Goal: Feedback & Contribution: Contribute content

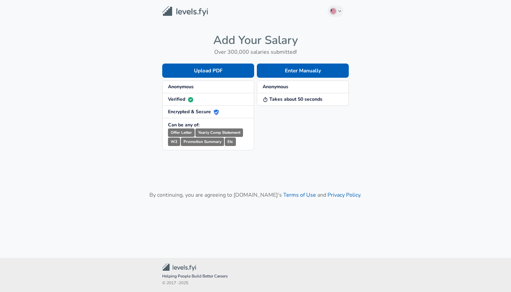
click at [194, 87] on strong "Anonymous" at bounding box center [181, 87] width 26 height 6
click at [282, 65] on button "Enter Manually" at bounding box center [303, 71] width 92 height 14
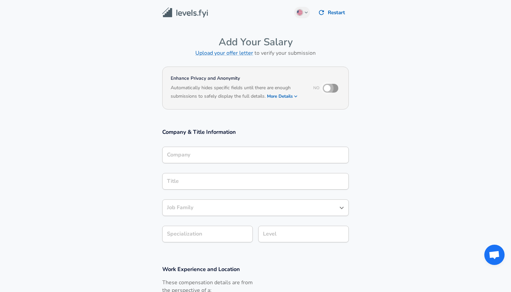
click at [330, 87] on input "checkbox" at bounding box center [327, 88] width 39 height 13
checkbox input "true"
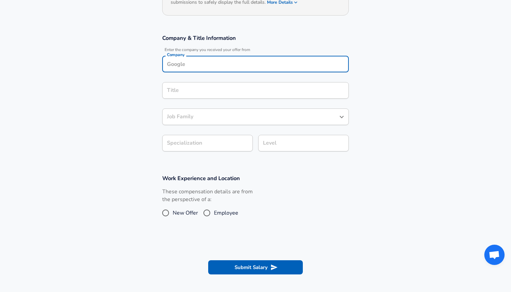
click at [311, 65] on div "Company Company" at bounding box center [255, 65] width 187 height 18
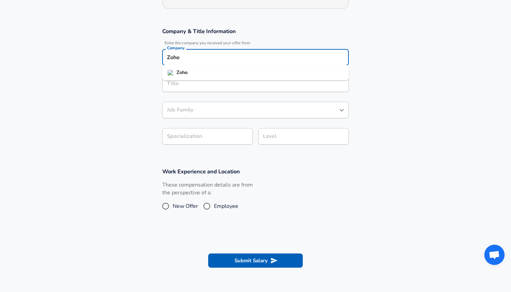
click at [237, 75] on li "Zoho" at bounding box center [255, 73] width 187 height 10
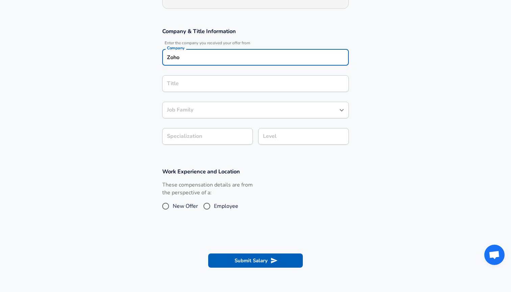
type input "Zoho"
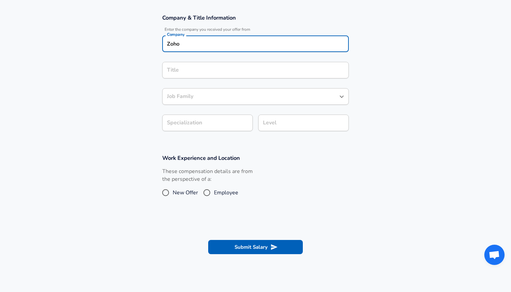
click at [229, 75] on input "Title" at bounding box center [255, 70] width 181 height 10
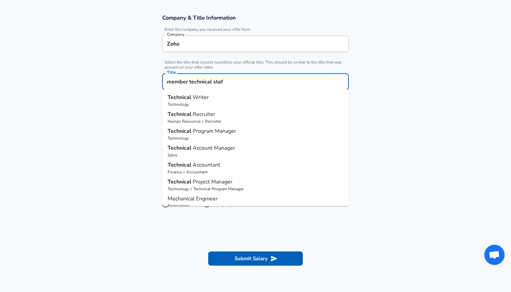
type input "member technical staff"
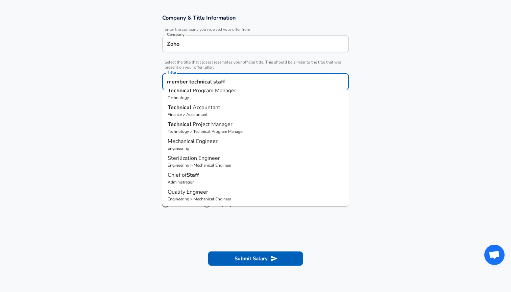
scroll to position [57, 0]
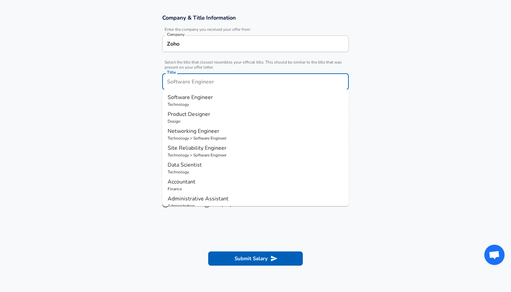
click at [226, 103] on p "Technology" at bounding box center [256, 104] width 176 height 6
type input "Software Engineer"
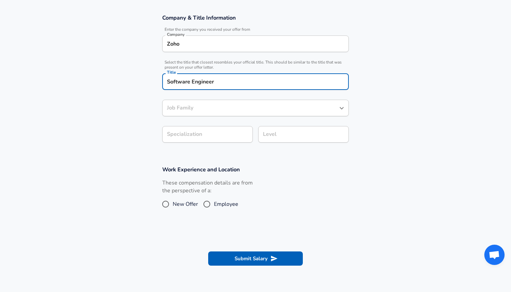
type input "Software Engineer"
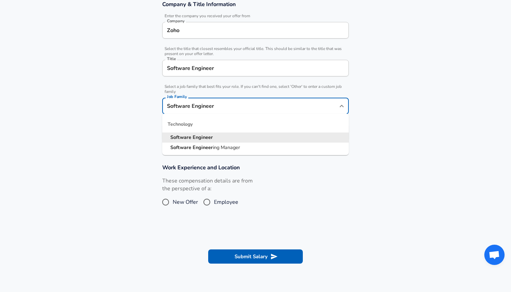
click at [225, 110] on input "Software Engineer" at bounding box center [250, 106] width 170 height 10
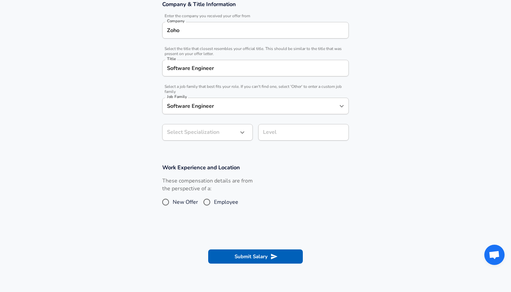
click at [268, 179] on div "These compensation details are from the perspective of a: New Offer Employee" at bounding box center [253, 195] width 192 height 36
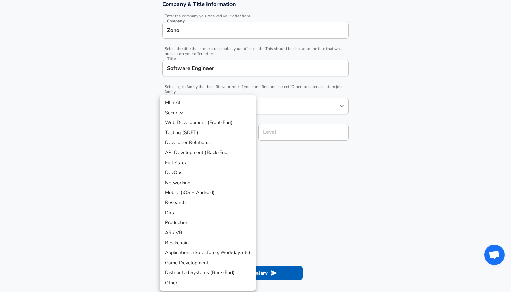
scroll to position [148, 0]
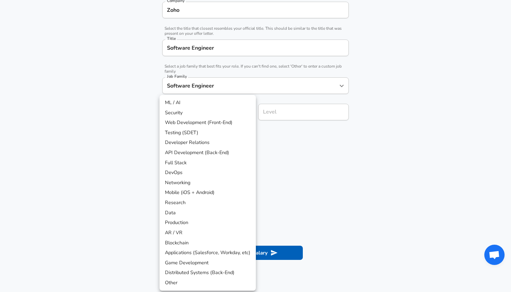
click at [218, 156] on li "API Development (Back-End)" at bounding box center [208, 153] width 96 height 10
type input "API Development (Back-End)"
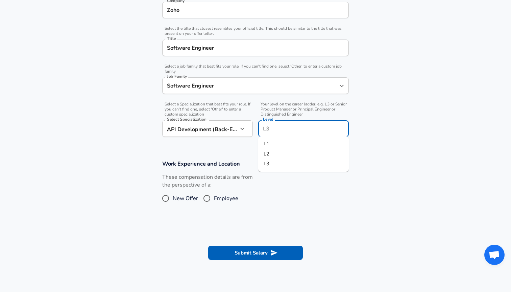
scroll to position [162, 0]
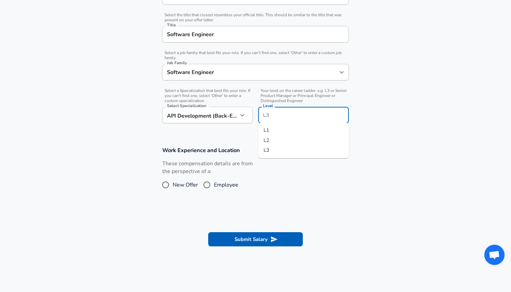
click at [276, 112] on input "Level" at bounding box center [303, 115] width 85 height 10
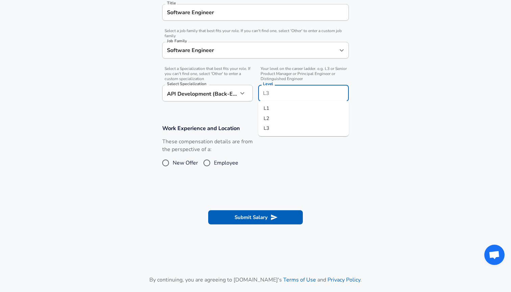
scroll to position [199, 0]
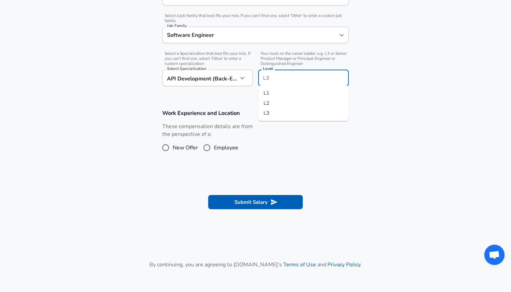
click at [274, 115] on li "L3" at bounding box center [303, 113] width 91 height 10
type input "L3"
click at [274, 115] on h3 "Work Experience and Location" at bounding box center [255, 113] width 187 height 8
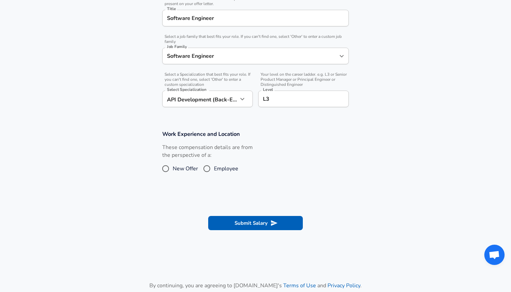
scroll to position [171, 0]
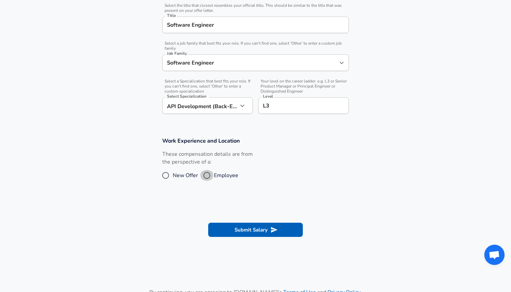
click at [208, 175] on input "Employee" at bounding box center [207, 175] width 14 height 11
radio input "true"
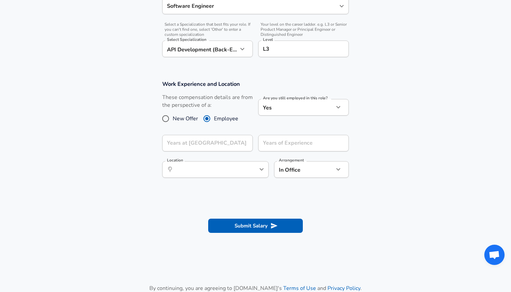
scroll to position [232, 0]
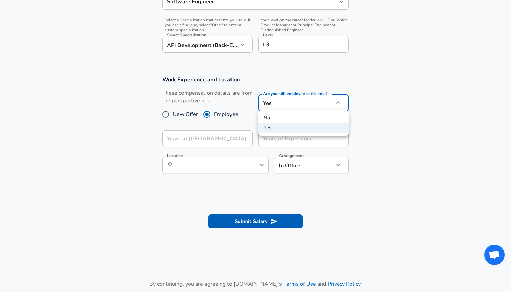
click at [267, 103] on div at bounding box center [255, 146] width 511 height 292
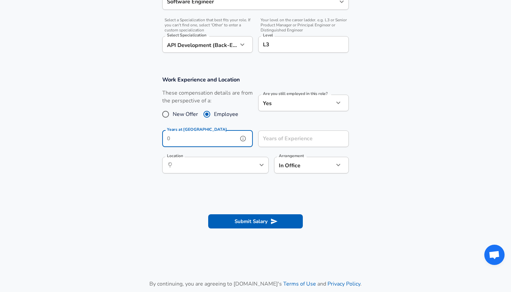
click at [226, 136] on input "Years at [GEOGRAPHIC_DATA]" at bounding box center [200, 139] width 76 height 17
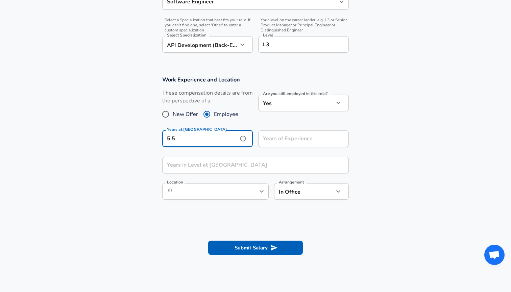
click at [222, 143] on input "5.5" at bounding box center [200, 139] width 76 height 17
click at [283, 149] on div "Years of Experience Years of Experience" at bounding box center [301, 138] width 96 height 26
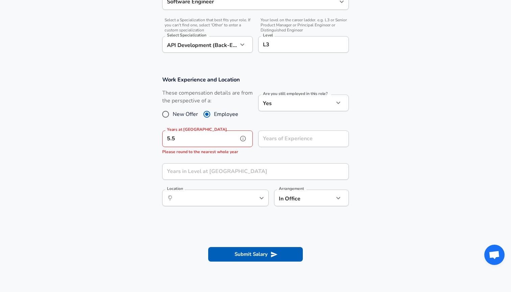
click at [206, 139] on input "5.5" at bounding box center [200, 139] width 76 height 17
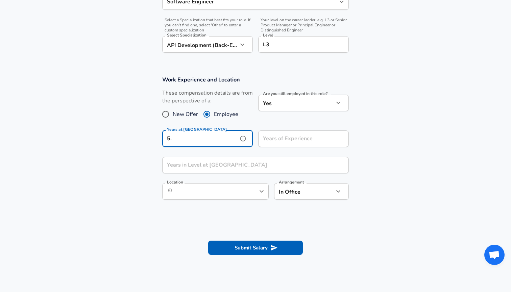
type input "5"
type input "6"
click at [263, 155] on div "Work Experience and Location These compensation details are from the perspectiv…" at bounding box center [255, 140] width 203 height 129
click at [267, 143] on input "Years of Experience" at bounding box center [296, 139] width 76 height 17
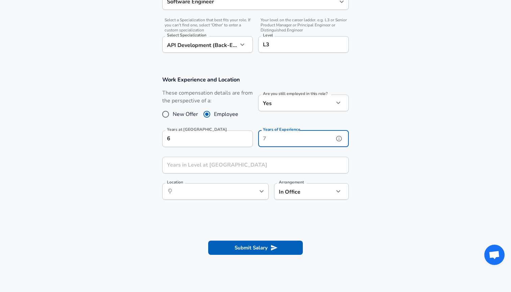
type input "6"
type input "7"
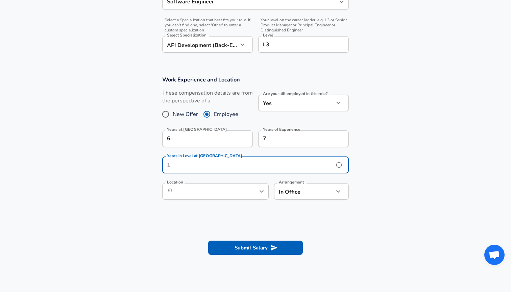
click at [213, 162] on input "Years in Level at [GEOGRAPHIC_DATA]" at bounding box center [248, 165] width 172 height 17
type input "4"
click at [251, 189] on icon "help" at bounding box center [250, 191] width 7 height 7
type input "2"
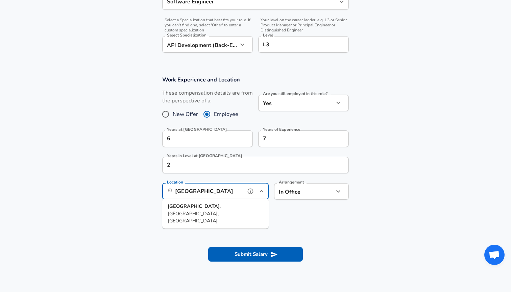
click at [245, 204] on li "[GEOGRAPHIC_DATA] , [GEOGRAPHIC_DATA], [GEOGRAPHIC_DATA]" at bounding box center [215, 214] width 107 height 25
type input "[GEOGRAPHIC_DATA], [GEOGRAPHIC_DATA], [GEOGRAPHIC_DATA]"
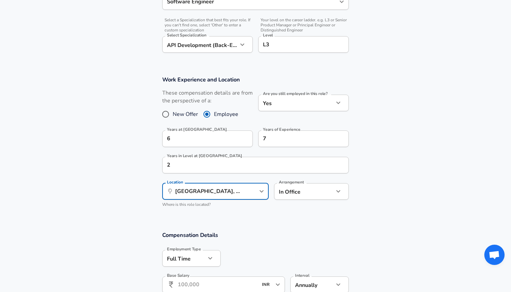
click at [282, 212] on section "Work Experience and Location These compensation details are from the perspectiv…" at bounding box center [255, 145] width 511 height 154
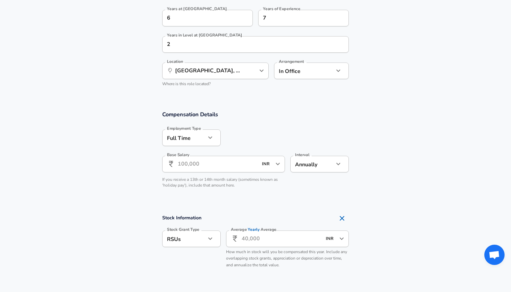
scroll to position [353, 0]
click at [239, 168] on input "Base Salary" at bounding box center [218, 164] width 80 height 17
type input "18,36,000"
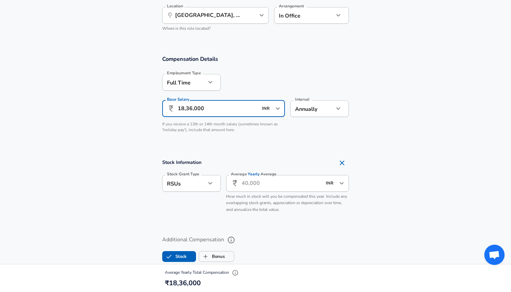
scroll to position [398, 0]
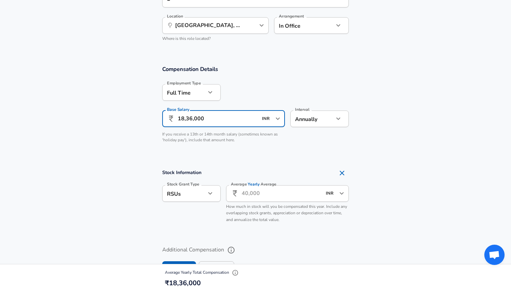
click at [206, 188] on button "button" at bounding box center [210, 193] width 11 height 11
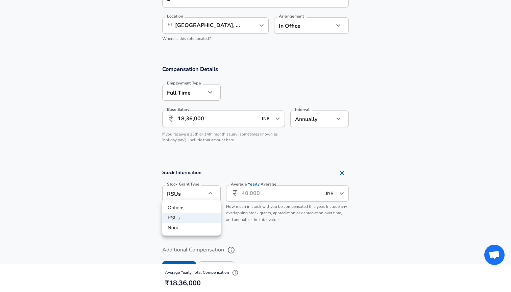
click at [204, 227] on li "None" at bounding box center [191, 228] width 59 height 10
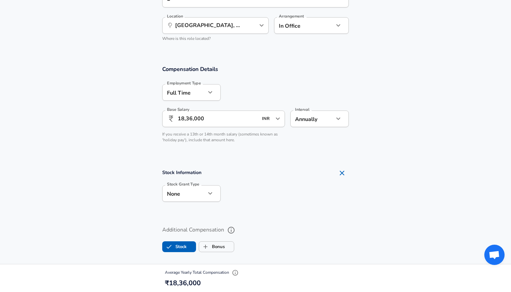
type input "none"
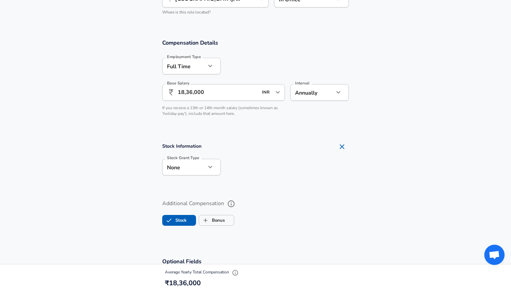
scroll to position [432, 0]
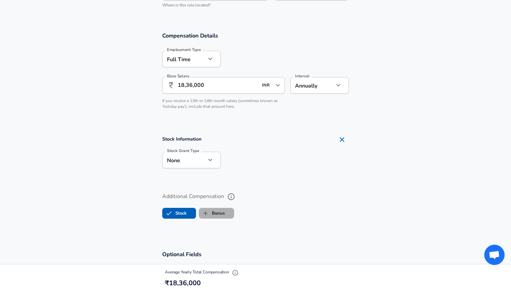
click at [221, 212] on label "Bonus" at bounding box center [212, 213] width 26 height 13
checkbox input "true"
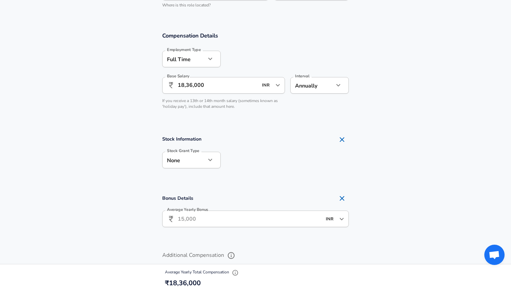
click at [201, 215] on input "Average Yearly Bonus" at bounding box center [250, 219] width 144 height 17
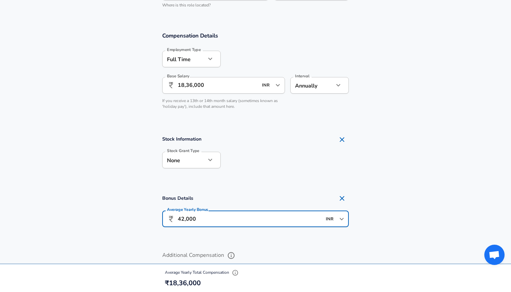
type input "4,20,000"
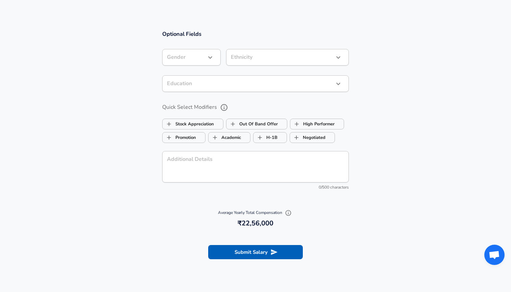
scroll to position [705, 0]
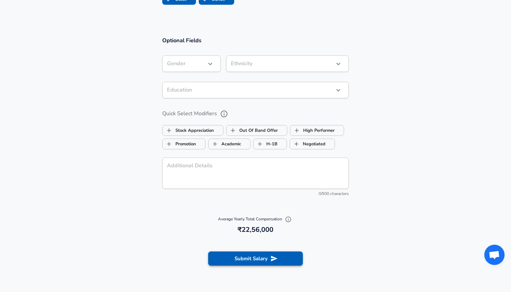
click at [232, 253] on button "Submit Salary" at bounding box center [255, 259] width 95 height 14
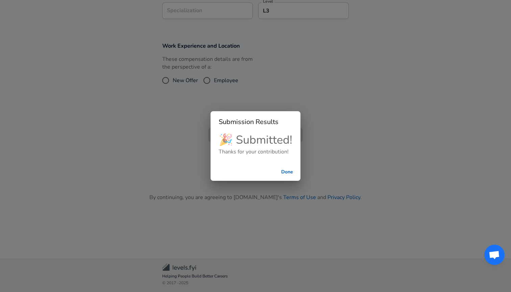
checkbox input "false"
